Goal: Transaction & Acquisition: Subscribe to service/newsletter

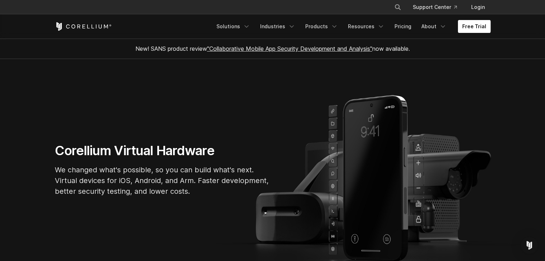
click at [467, 24] on link "Free Trial" at bounding box center [474, 26] width 33 height 13
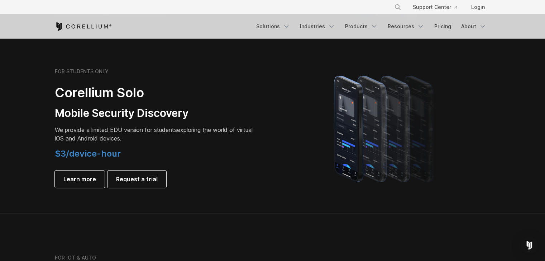
scroll to position [493, 0]
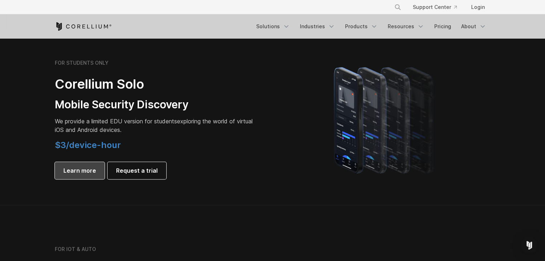
click at [80, 165] on link "Learn more" at bounding box center [80, 170] width 50 height 17
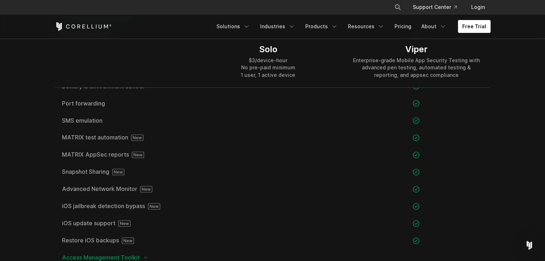
scroll to position [832, 0]
